Goal: Obtain resource: Obtain resource

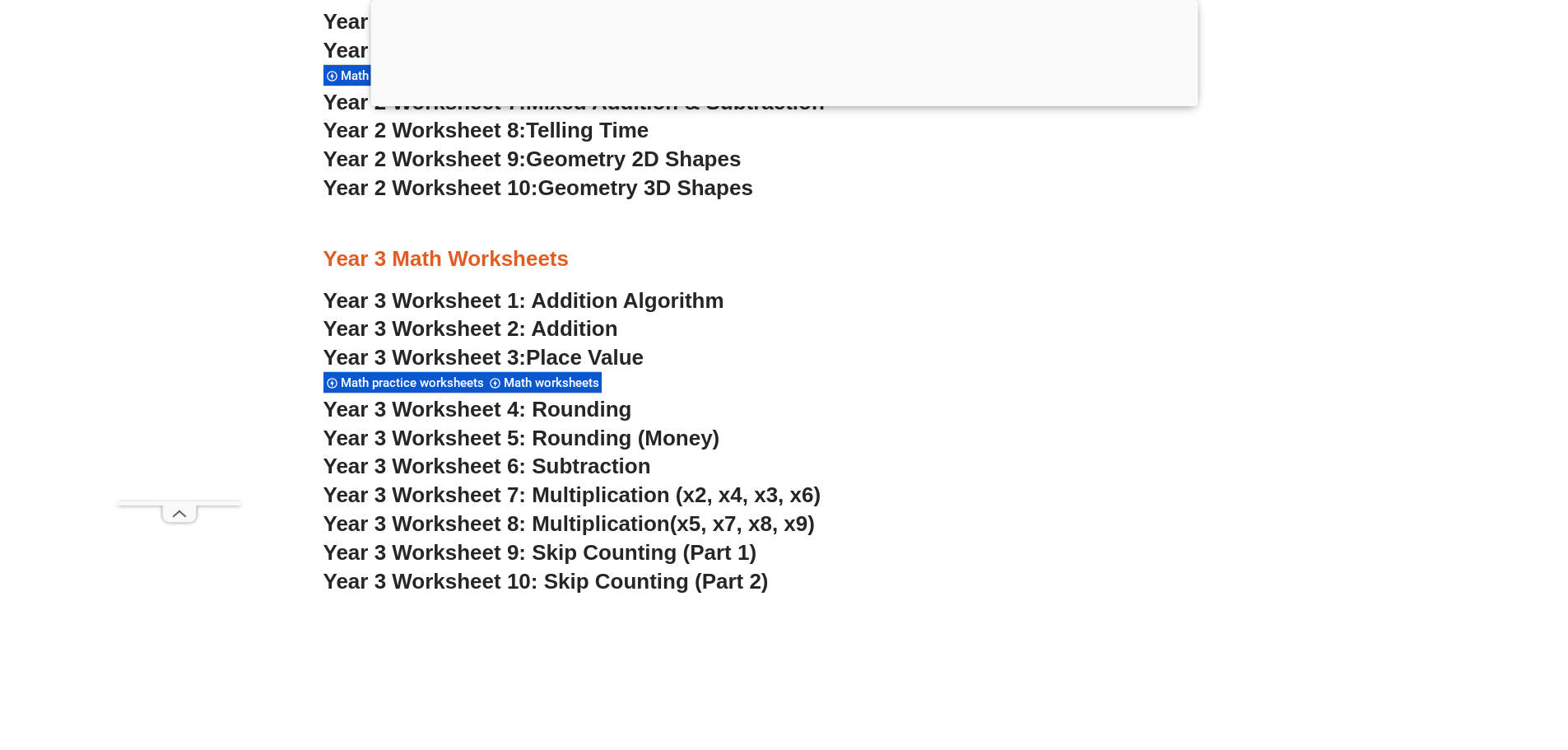
scroll to position [2382, 0]
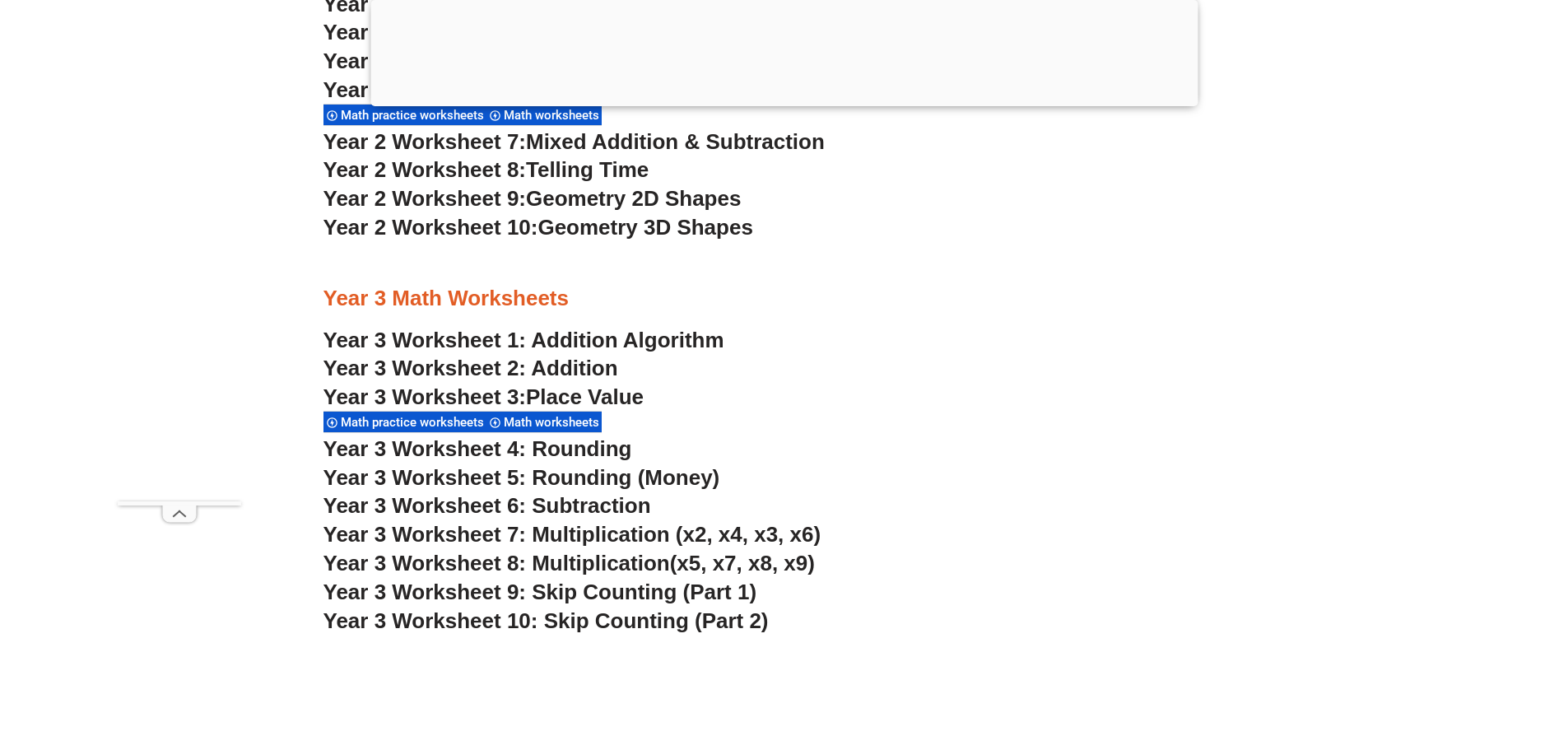
click at [631, 559] on span "Year 3 Worksheet 8: Multiplication" at bounding box center [497, 563] width 346 height 24
click at [592, 620] on span "Year 3 Worksheet 10: Skip Counting (Part 2)" at bounding box center [546, 620] width 445 height 24
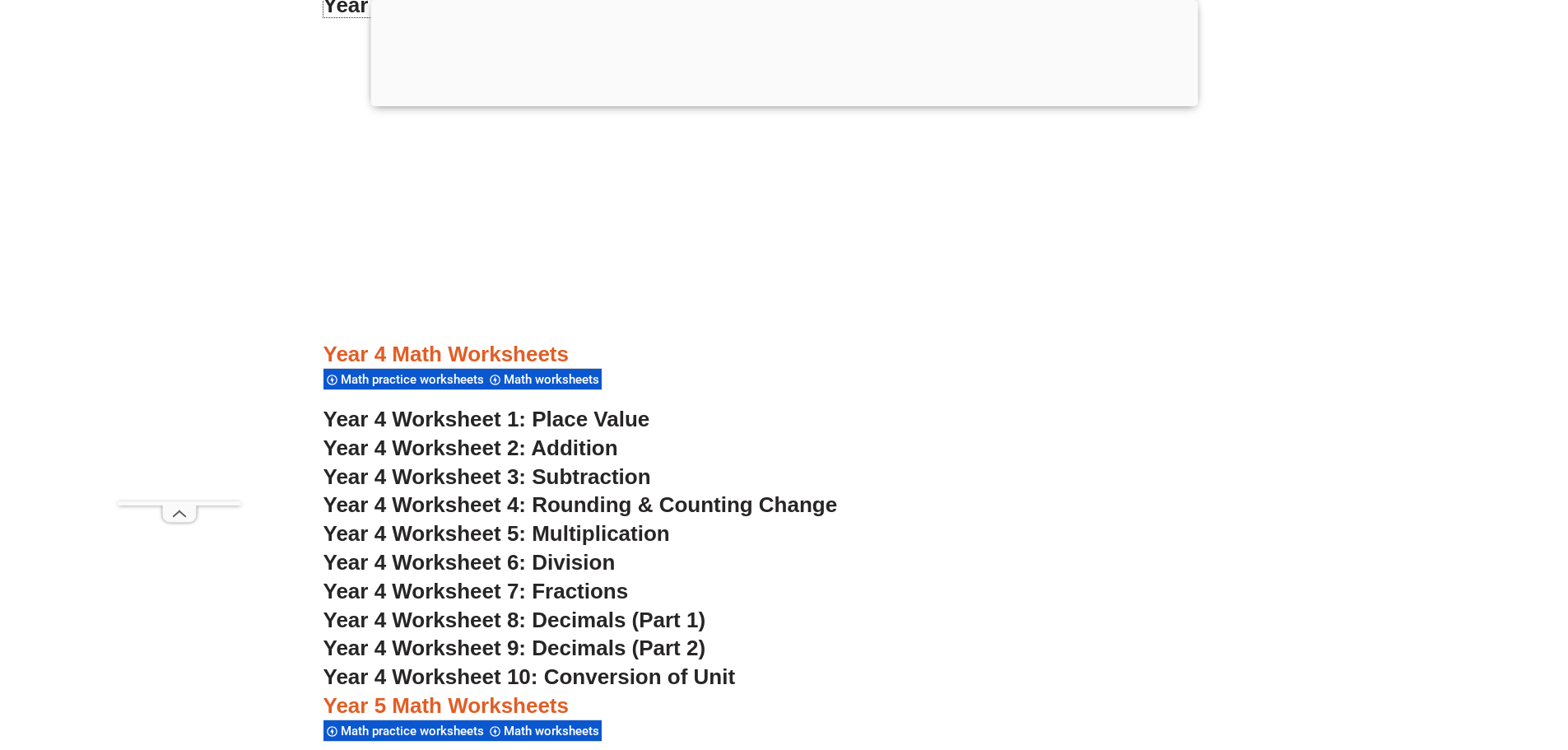
scroll to position [3041, 0]
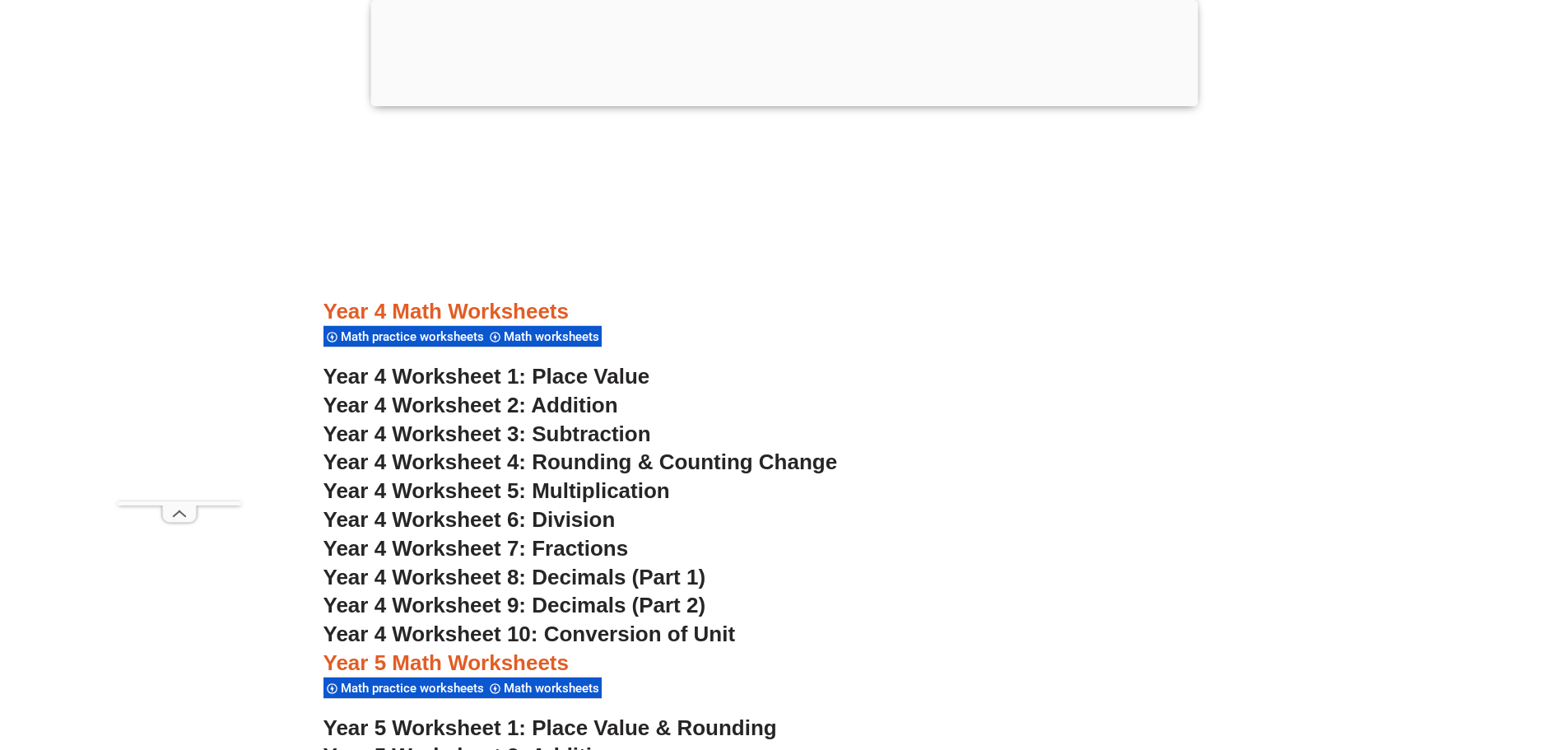
click at [623, 376] on span "Year 4 Worksheet 1: Place Value" at bounding box center [487, 376] width 327 height 24
click at [600, 525] on span "Year 4 Worksheet 6: Division" at bounding box center [469, 519] width 292 height 24
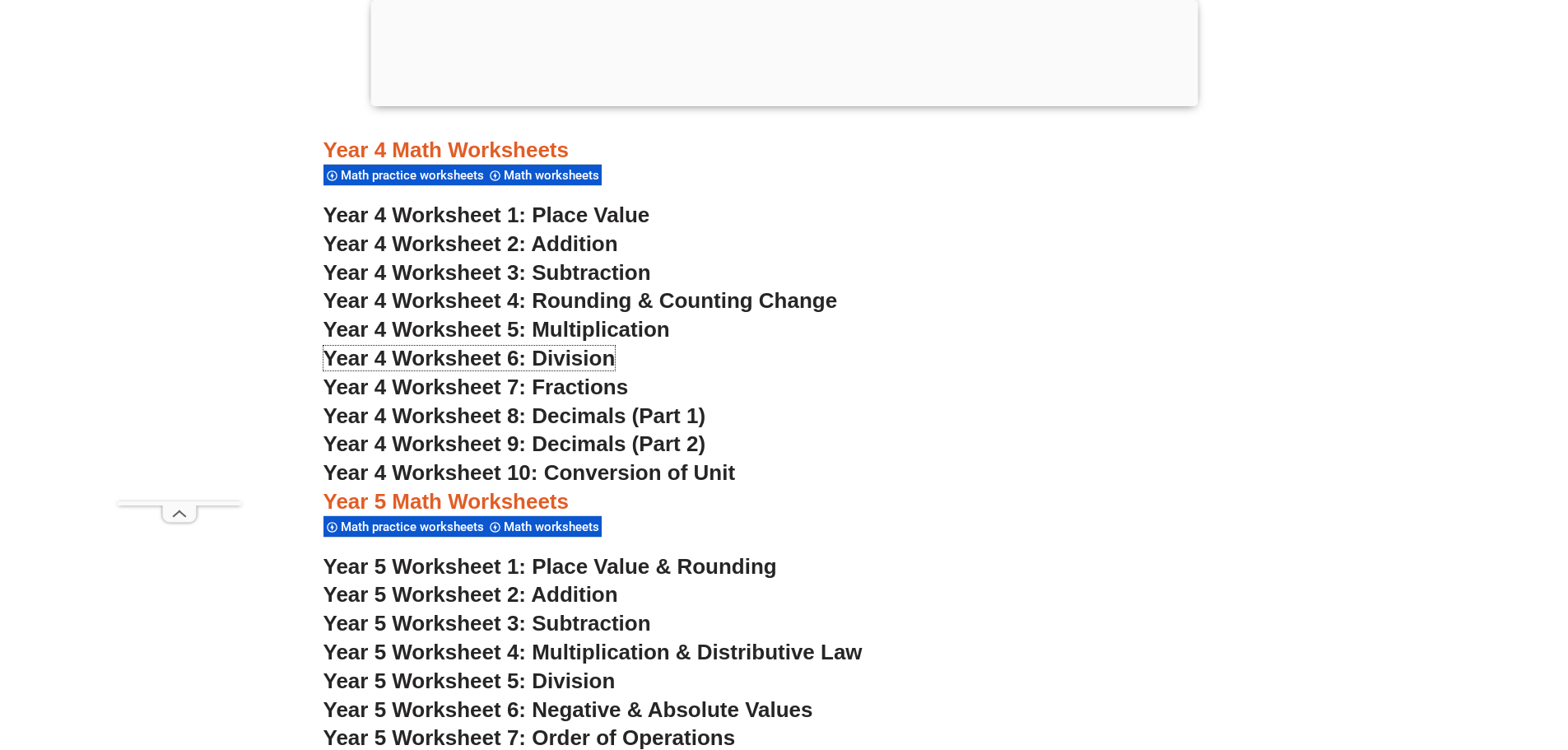
scroll to position [3206, 0]
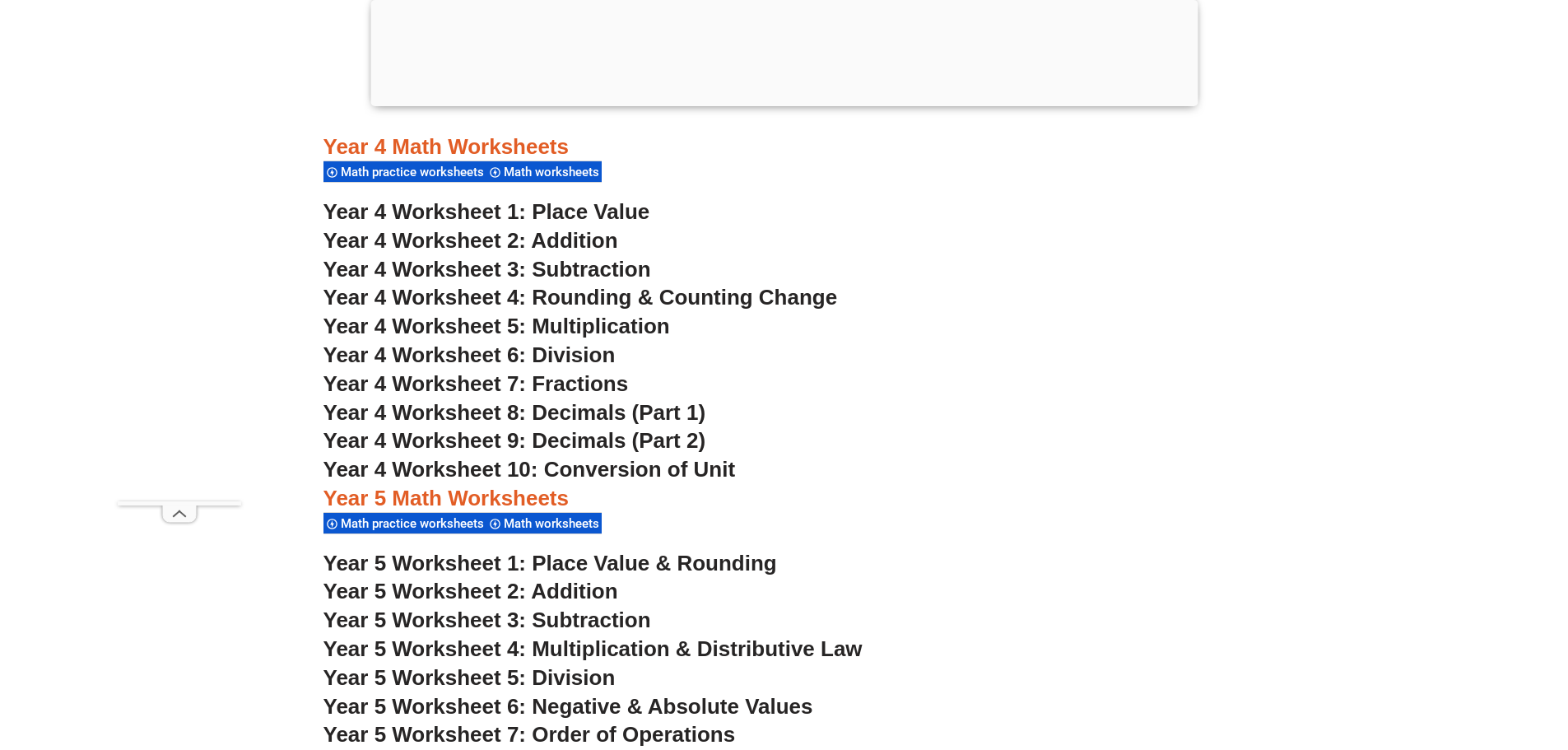
click at [631, 471] on span "Year 4 Worksheet 10: Conversion of Unit" at bounding box center [530, 469] width 412 height 24
click at [579, 387] on span "Year 4 Worksheet 7: Fractions" at bounding box center [476, 383] width 305 height 24
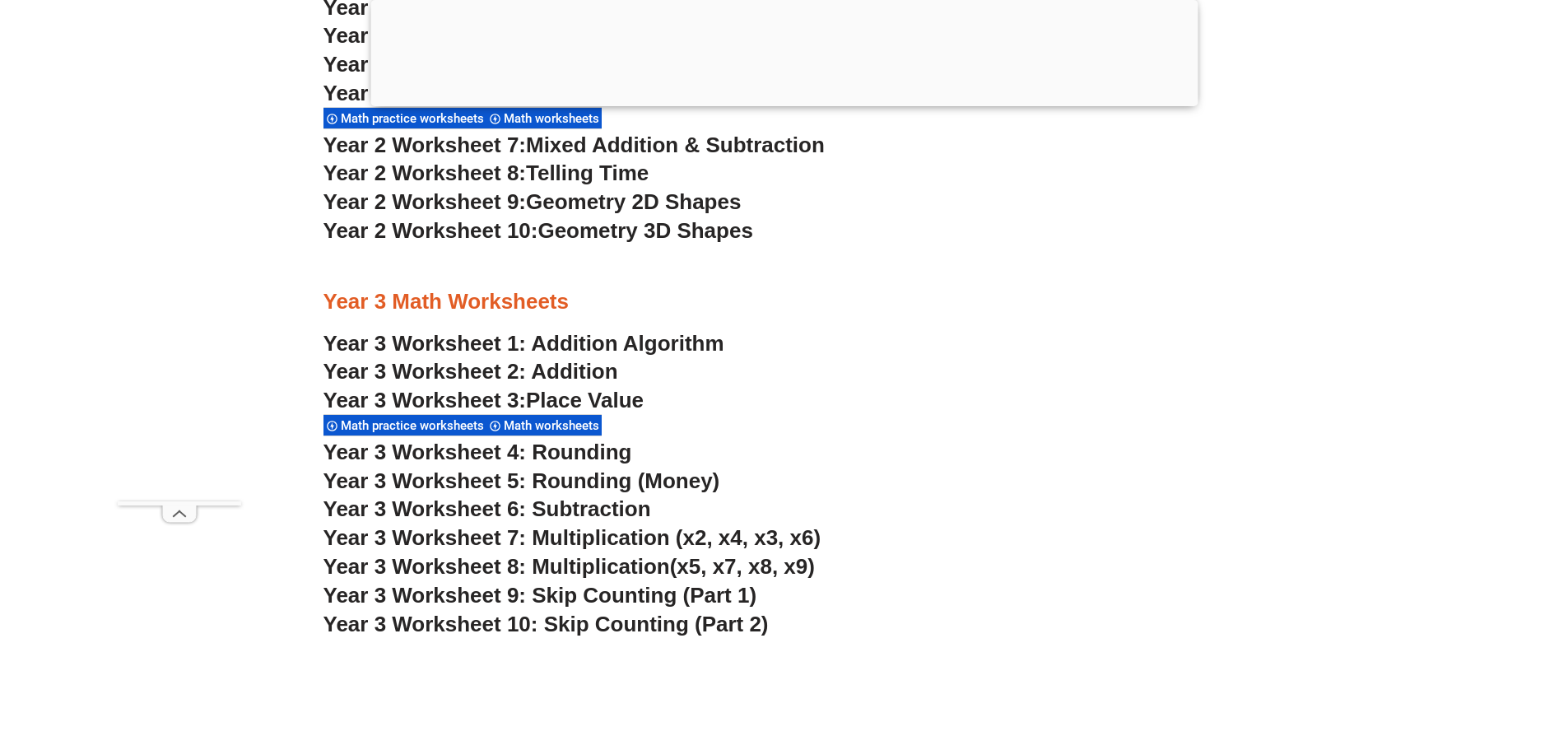
scroll to position [2382, 0]
